Goal: Task Accomplishment & Management: Complete application form

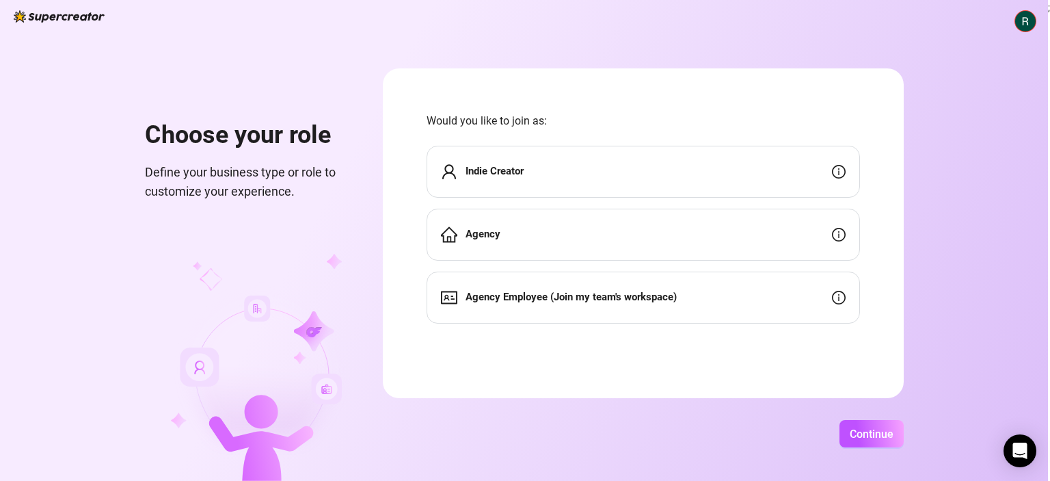
click at [477, 176] on strong "Indie Creator" at bounding box center [495, 171] width 58 height 12
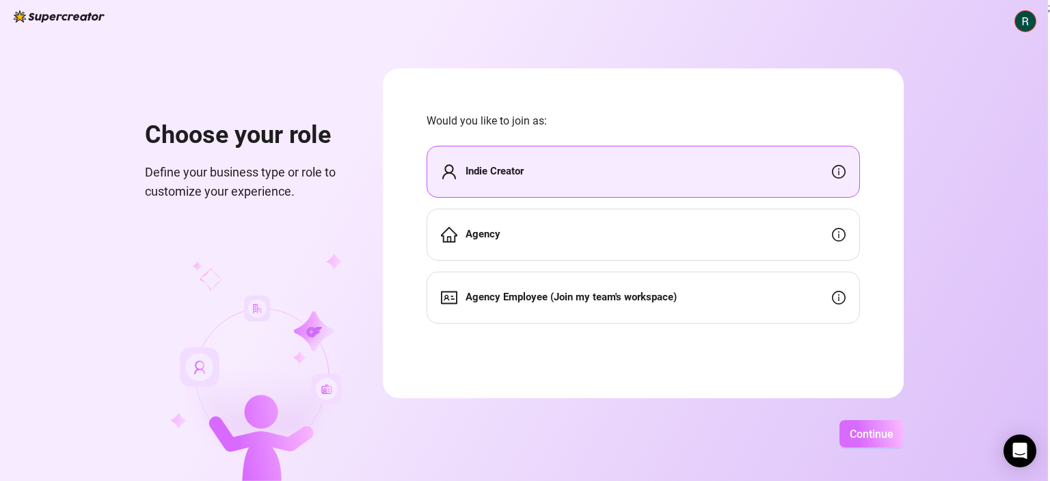
click at [851, 440] on span "Continue" at bounding box center [872, 433] width 44 height 13
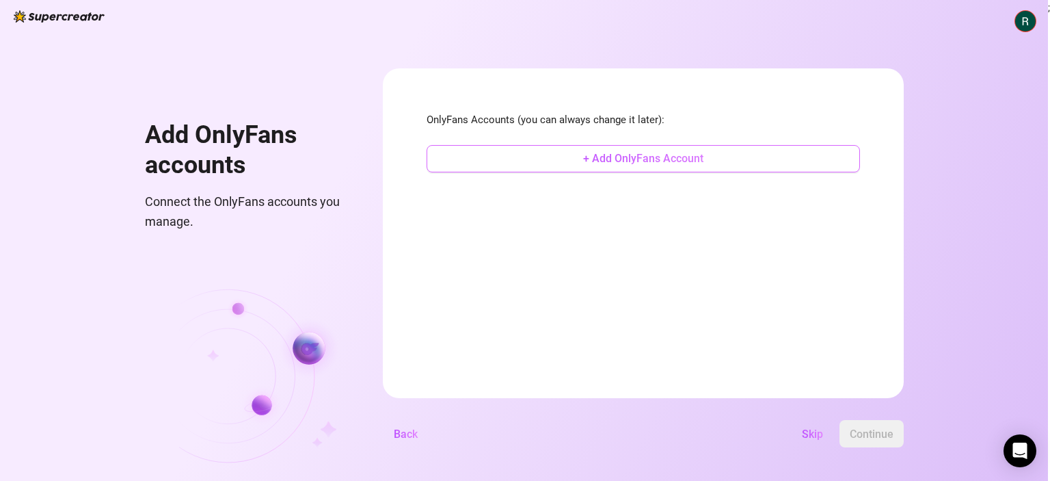
click at [596, 146] on button "+ Add OnlyFans Account" at bounding box center [644, 158] width 434 height 27
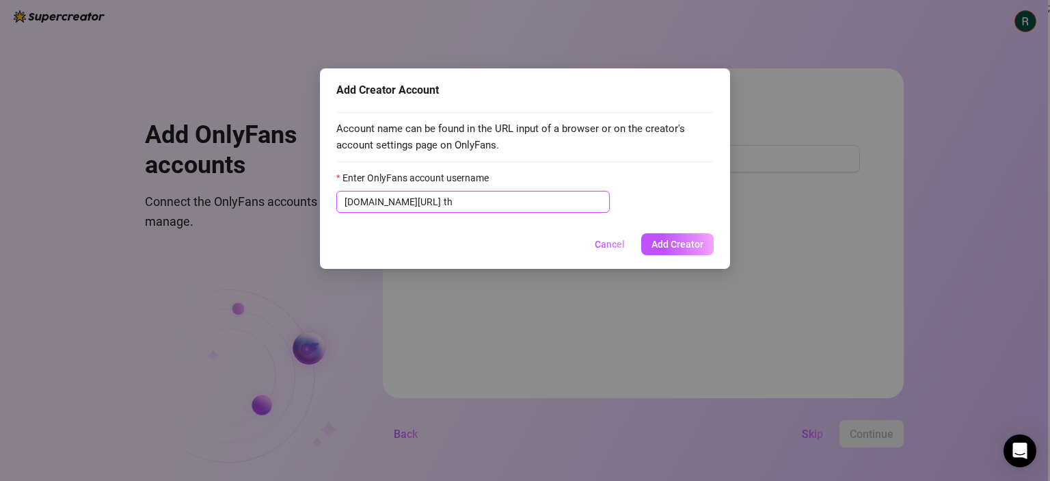
type input "t"
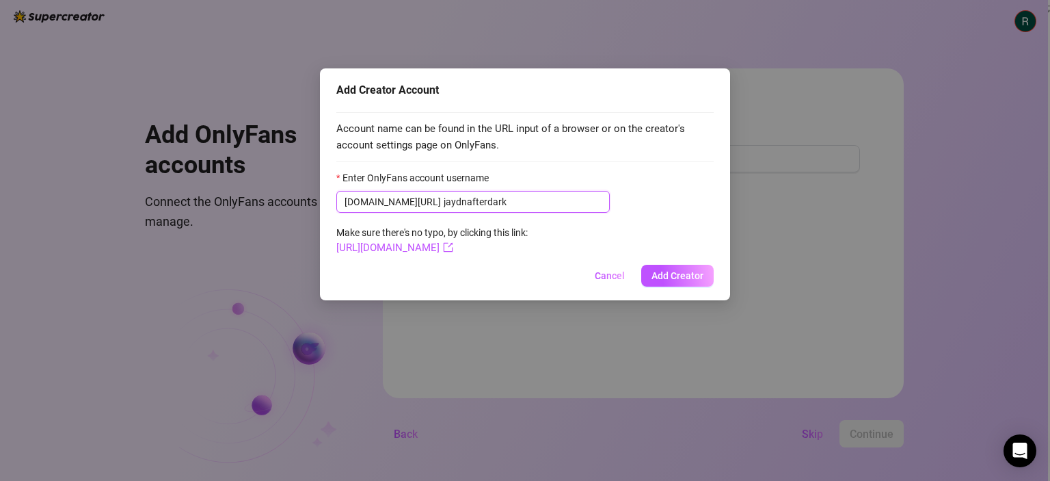
type input "jaydnafterdark"
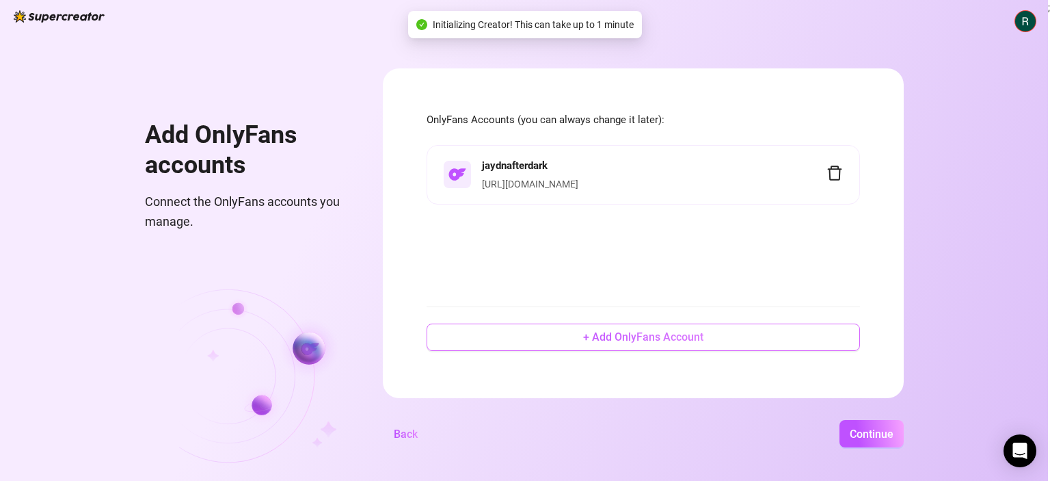
click at [543, 338] on button "+ Add OnlyFans Account" at bounding box center [644, 336] width 434 height 27
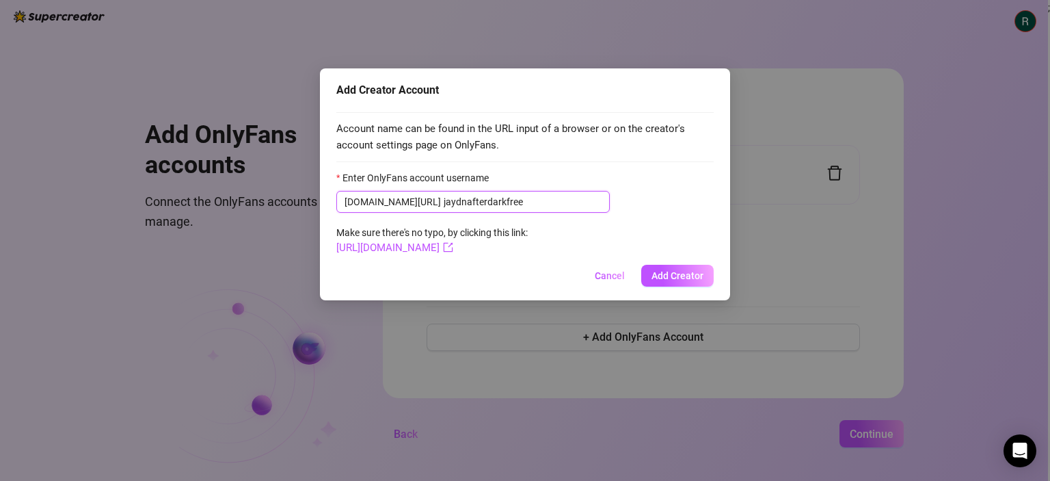
type input "jaydnafterdarkfree"
click at [703, 286] on div "Add Creator Account Account name can be found in the URL input of a browser or …" at bounding box center [525, 184] width 410 height 232
click at [690, 274] on span "Add Creator" at bounding box center [678, 275] width 52 height 11
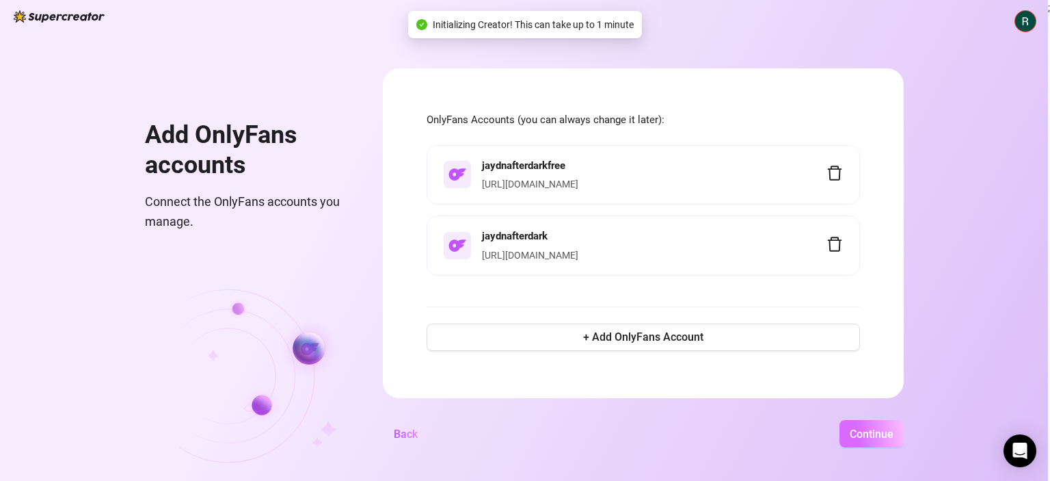
click at [842, 434] on button "Continue" at bounding box center [872, 433] width 64 height 27
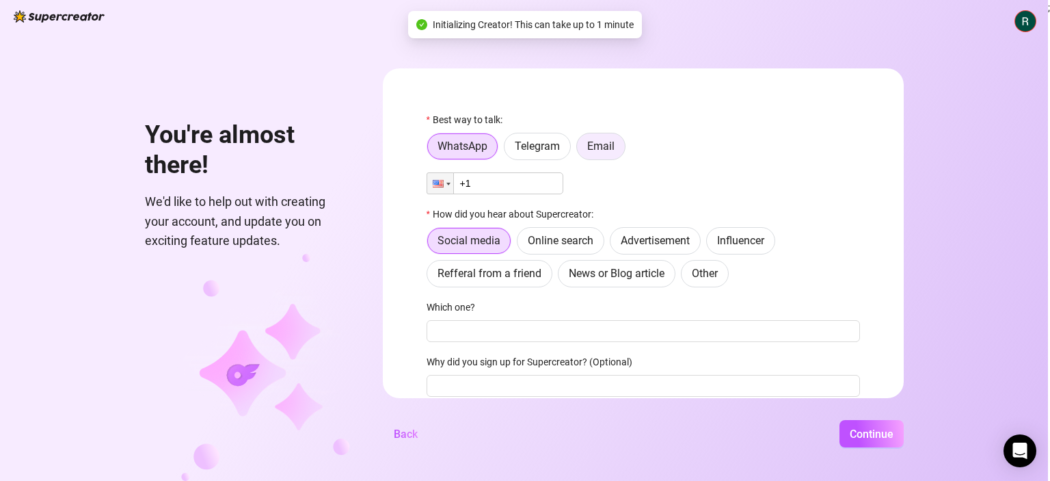
click at [606, 139] on span "Email" at bounding box center [600, 145] width 27 height 13
click at [581, 150] on input "Email" at bounding box center [581, 150] width 0 height 0
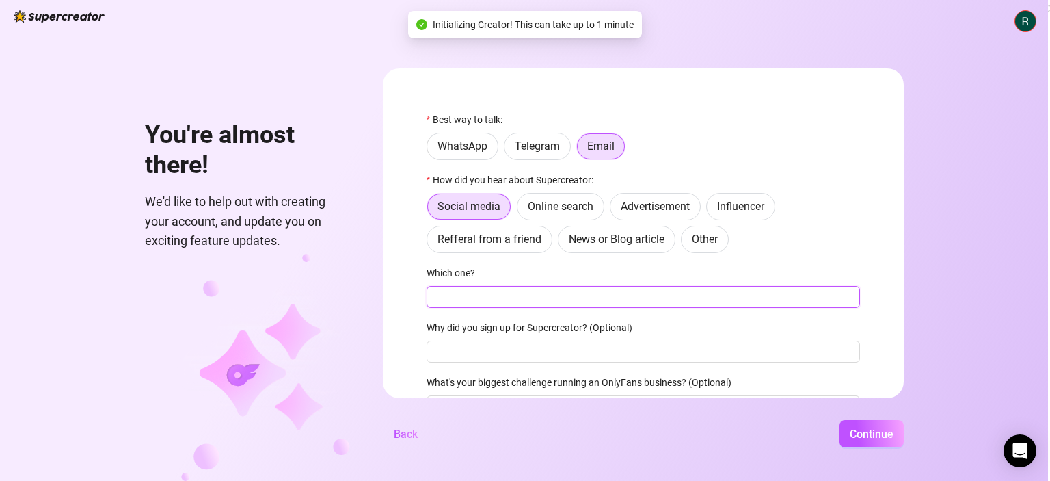
click at [497, 299] on input "Which one?" at bounding box center [644, 297] width 434 height 22
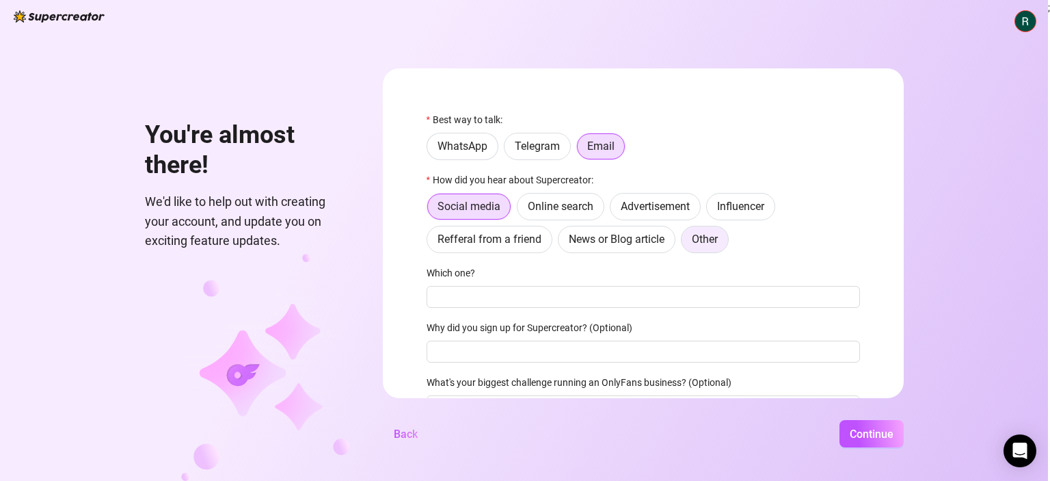
click at [695, 235] on span "Other" at bounding box center [705, 238] width 26 height 13
click at [685, 243] on input "Other" at bounding box center [685, 243] width 0 height 0
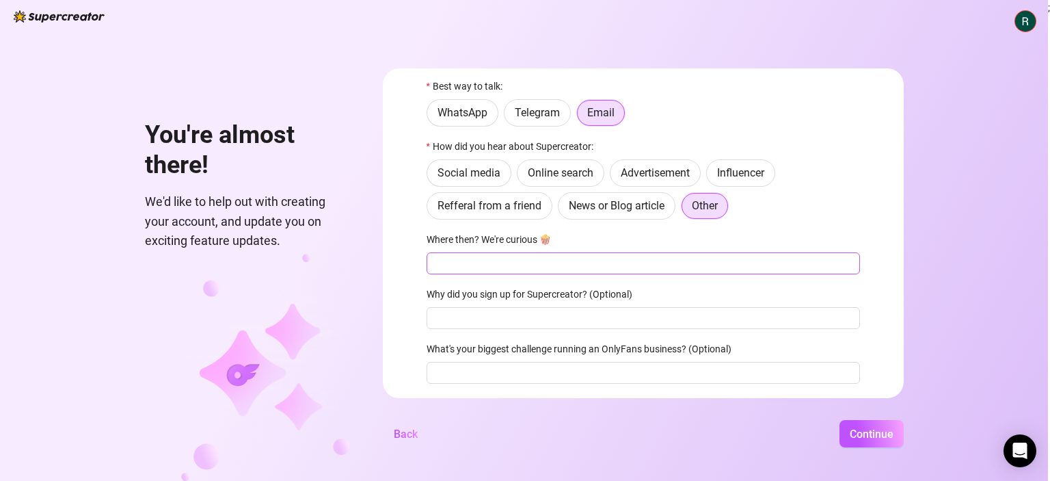
scroll to position [68, 0]
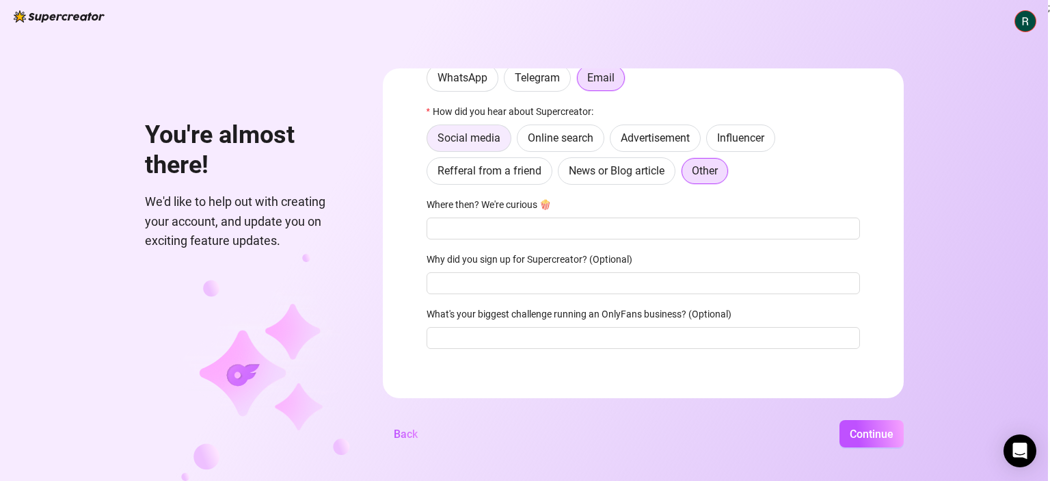
click at [441, 130] on label "Social media" at bounding box center [469, 137] width 85 height 27
click at [431, 142] on input "Social media" at bounding box center [431, 142] width 0 height 0
click at [482, 241] on div "Best way to talk: WhatsApp Telegram Email How did you hear about Supercreator: …" at bounding box center [644, 202] width 434 height 317
click at [479, 230] on input "Which one?" at bounding box center [644, 228] width 434 height 22
type input "Tiktok"
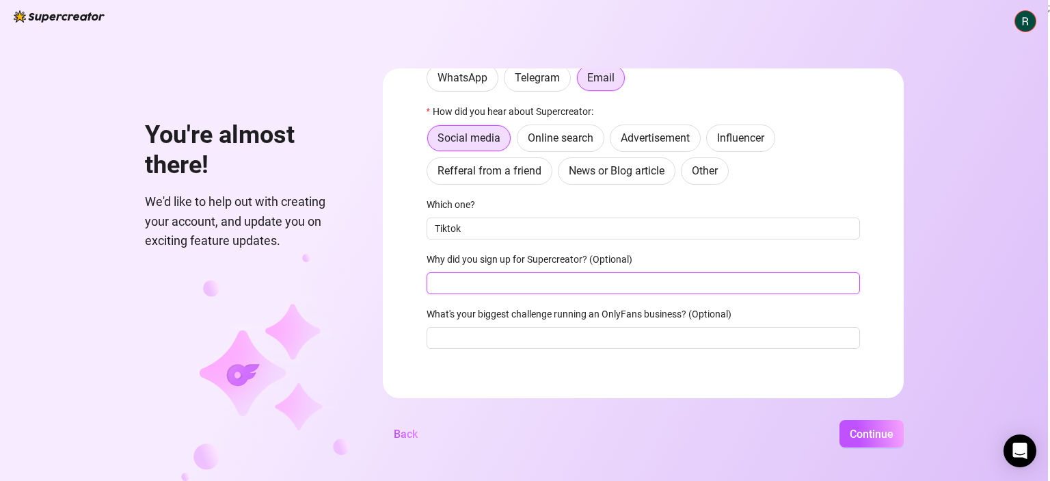
click at [464, 286] on input "Why did you sign up for Supercreator? (Optional)" at bounding box center [644, 283] width 434 height 22
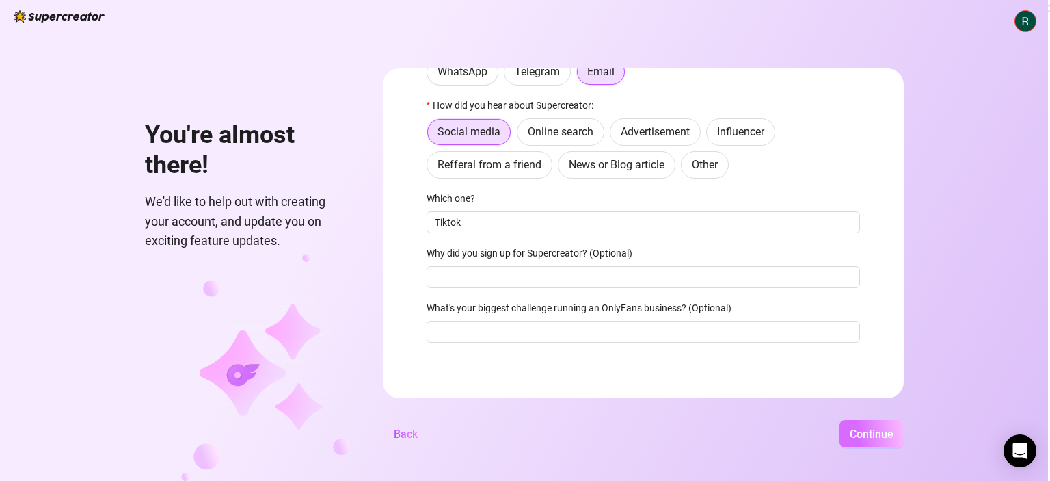
click at [859, 429] on span "Continue" at bounding box center [872, 433] width 44 height 13
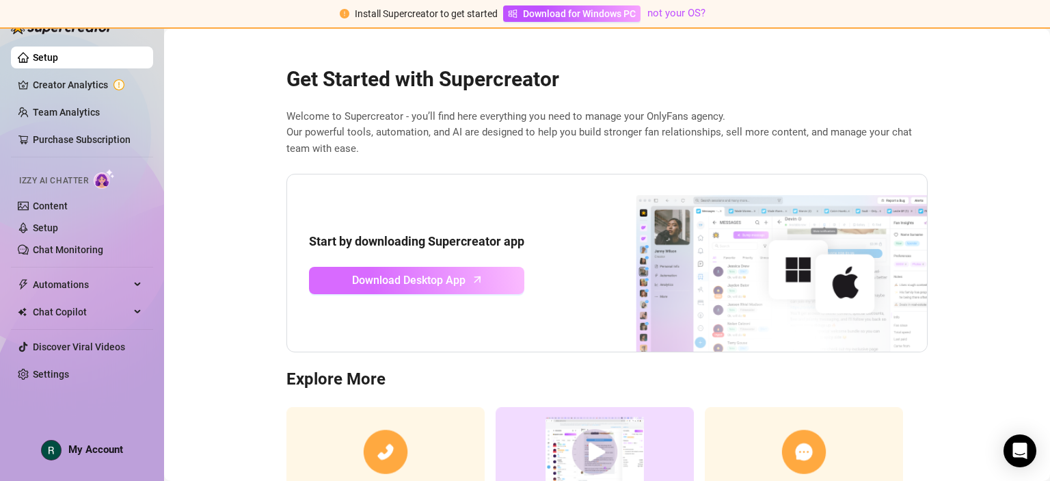
click at [455, 282] on span "Download Desktop App" at bounding box center [409, 279] width 114 height 17
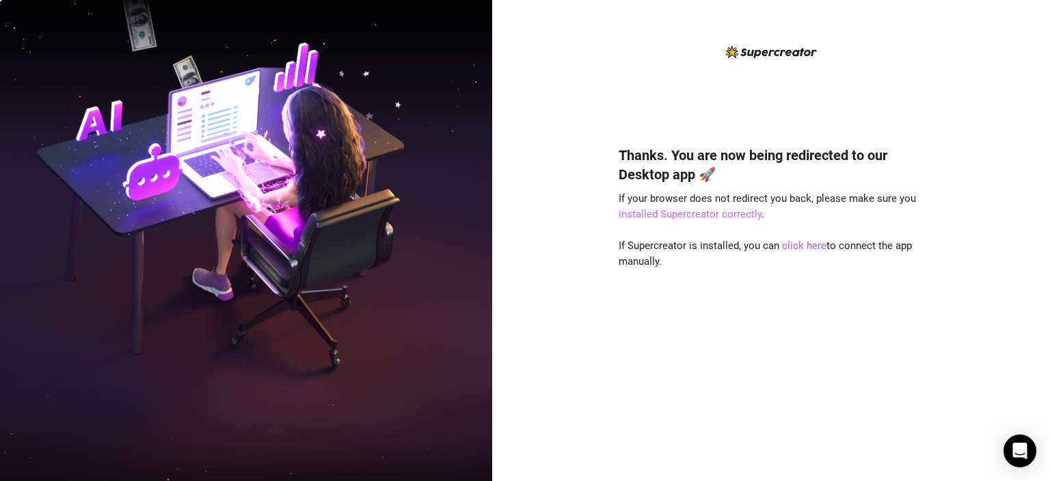
click at [734, 213] on link "installed Supercreator correctly" at bounding box center [690, 214] width 143 height 12
click at [714, 210] on link "installed Supercreator correctly" at bounding box center [690, 214] width 143 height 12
click at [797, 243] on link "click here" at bounding box center [804, 245] width 44 height 12
click at [779, 265] on div "Thanks. You are now being redirected to our Desktop app 🚀 If your browser does …" at bounding box center [771, 293] width 305 height 332
click at [812, 243] on link "click here" at bounding box center [804, 245] width 44 height 12
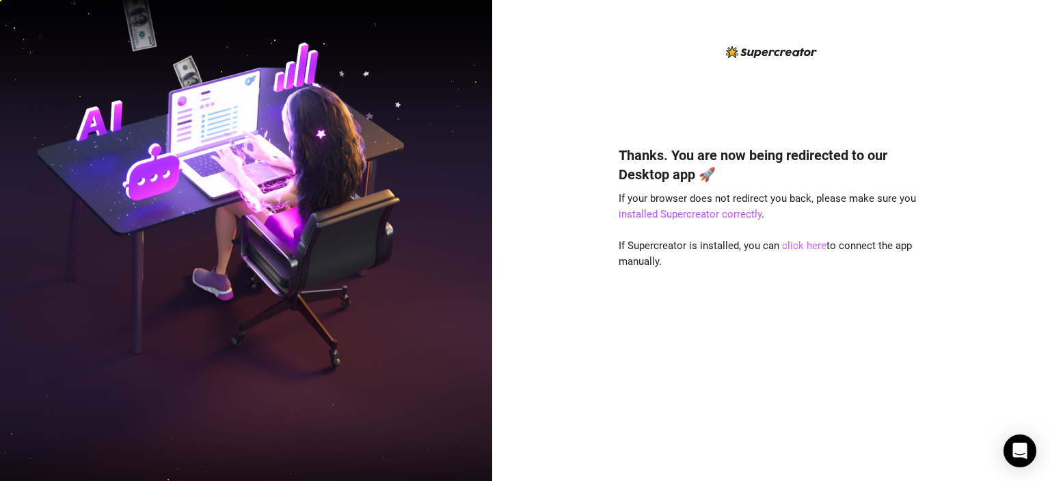
click at [788, 248] on link "click here" at bounding box center [804, 245] width 44 height 12
